Goal: Task Accomplishment & Management: Complete application form

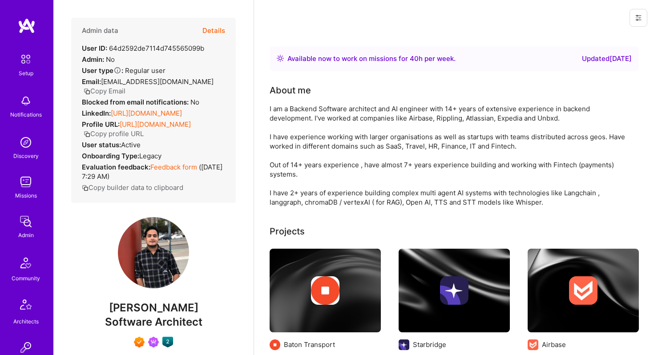
click at [215, 32] on button "Details" at bounding box center [213, 31] width 23 height 26
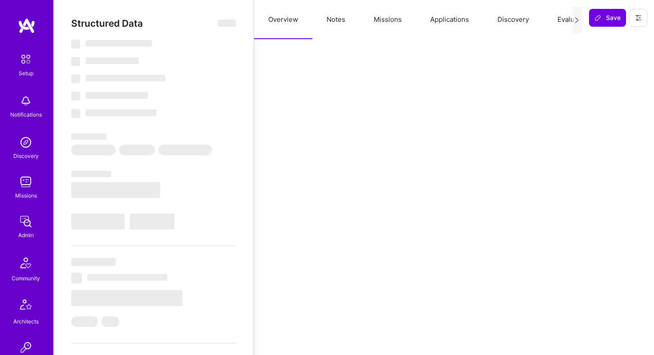
click at [456, 19] on button "Applications" at bounding box center [449, 19] width 67 height 39
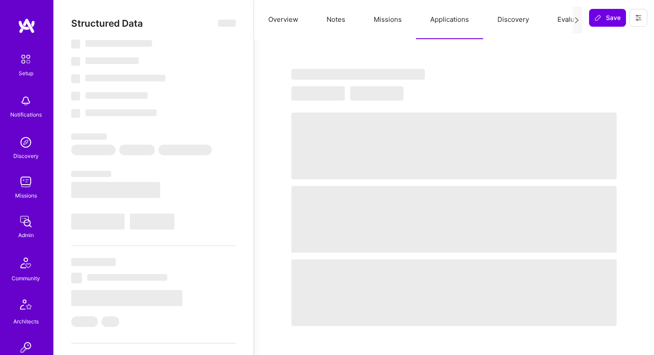
select select "Right Now"
select select "7"
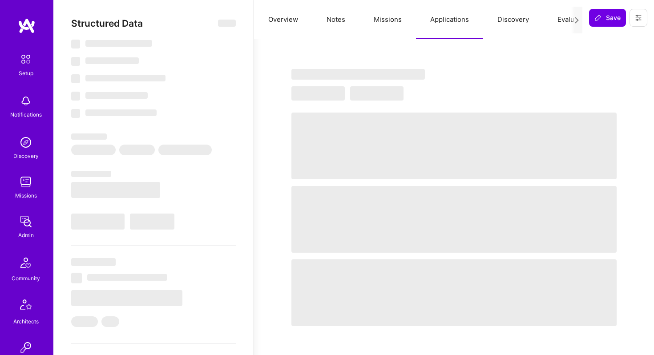
select select "IN"
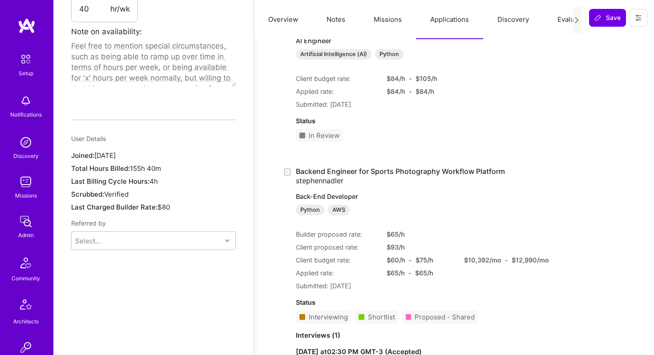
scroll to position [639, 0]
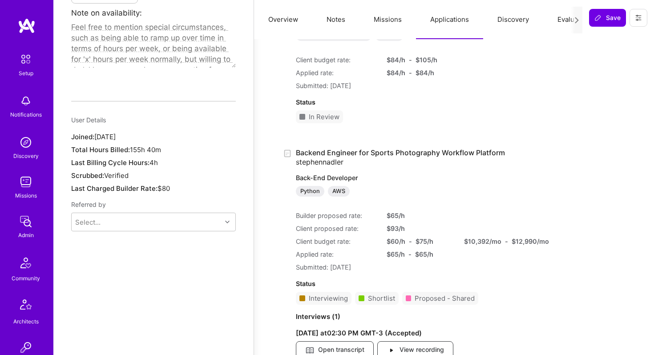
click at [481, 190] on div "Python AWS" at bounding box center [413, 191] width 235 height 11
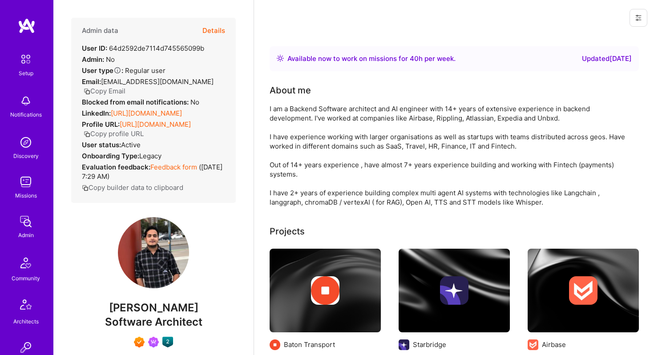
click at [216, 29] on button "Details" at bounding box center [213, 31] width 23 height 26
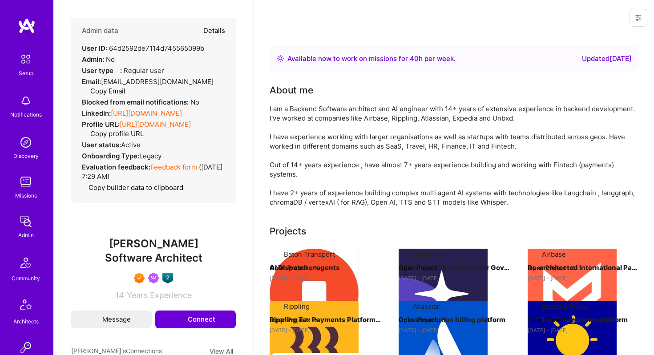
type textarea "x"
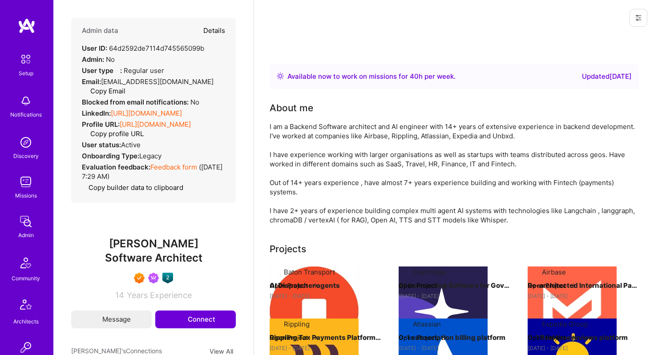
select select "7"
select select "IN"
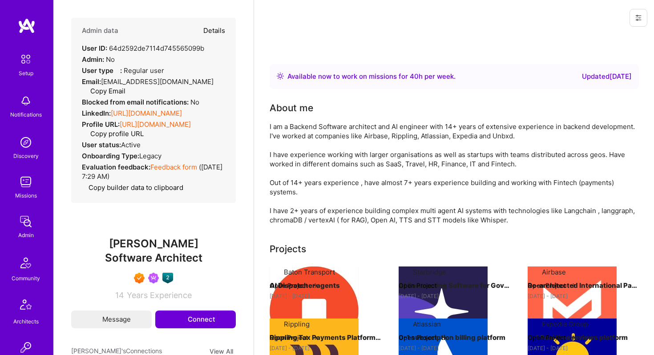
select select "Right Now"
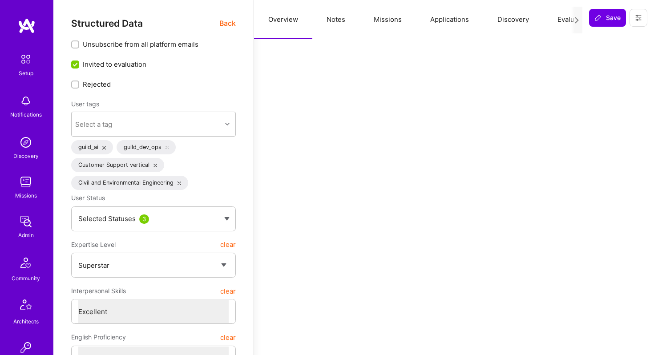
click at [439, 18] on button "Applications" at bounding box center [449, 19] width 67 height 39
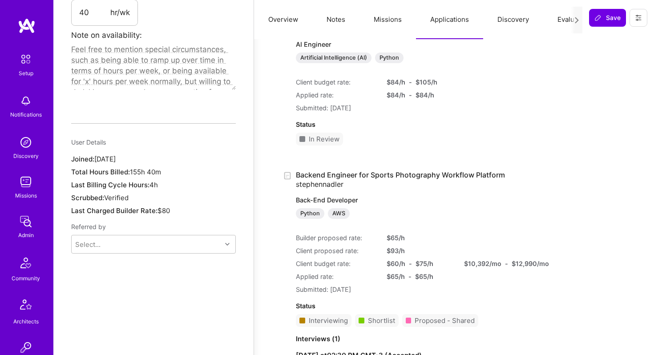
scroll to position [683, 0]
